Goal: Transaction & Acquisition: Purchase product/service

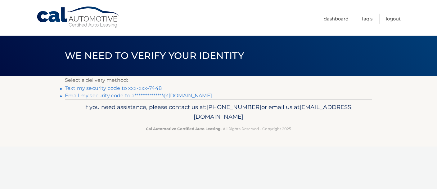
click at [145, 89] on link "Text my security code to xxx-xxx-7448" at bounding box center [113, 88] width 97 height 6
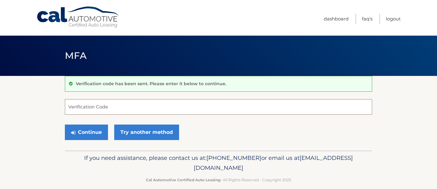
click at [111, 109] on input "Verification Code" at bounding box center [218, 107] width 307 height 16
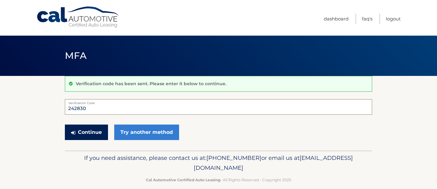
type input "242830"
click at [98, 135] on button "Continue" at bounding box center [86, 133] width 43 height 16
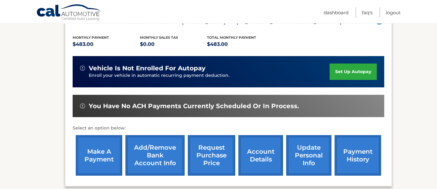
scroll to position [124, 0]
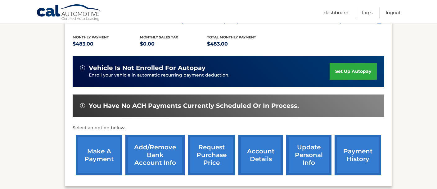
click at [102, 150] on link "make a payment" at bounding box center [99, 155] width 47 height 41
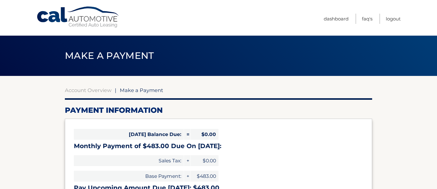
select select "M2VkY2JmNTYtZDY1My00YTVlLTk5MzgtYzBkMTk0ZWQ5MDNm"
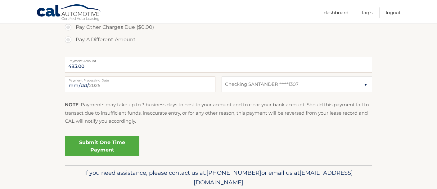
scroll to position [244, 0]
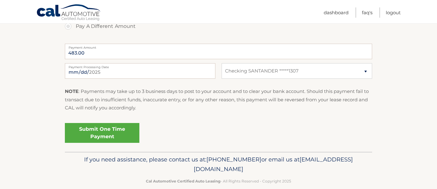
click at [101, 130] on link "Submit One Time Payment" at bounding box center [102, 133] width 74 height 20
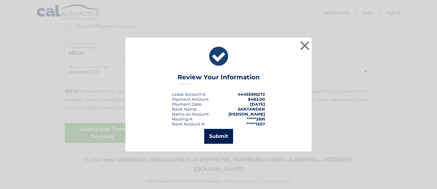
click at [224, 136] on button "Submit" at bounding box center [218, 136] width 29 height 15
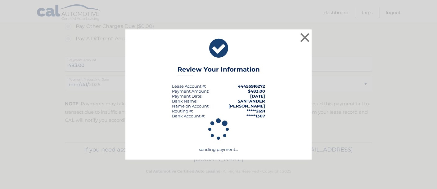
scroll to position [232, 0]
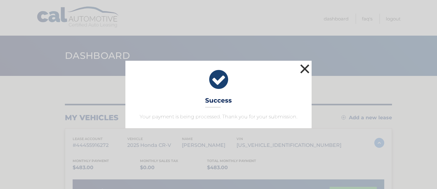
click at [302, 67] on button "×" at bounding box center [304, 69] width 12 height 12
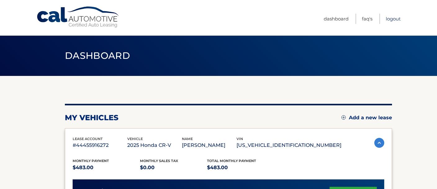
click at [397, 20] on link "Logout" at bounding box center [393, 19] width 15 height 10
